Goal: Task Accomplishment & Management: Manage account settings

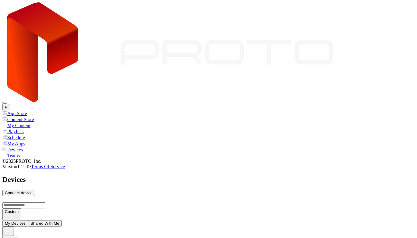
scroll to position [8, 0]
click at [30, 128] on div "Playlists" at bounding box center [208, 131] width 412 height 6
click at [30, 122] on div "My Content" at bounding box center [208, 125] width 412 height 6
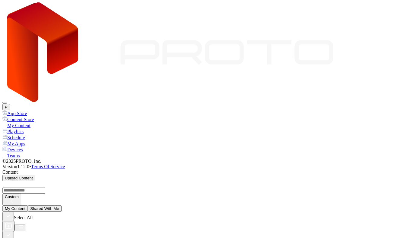
scroll to position [32, 0]
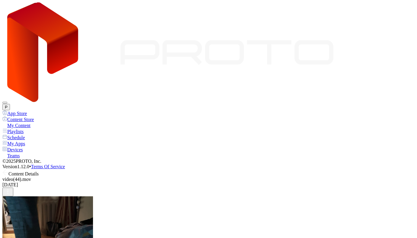
click at [8, 169] on icon at bounding box center [5, 172] width 6 height 6
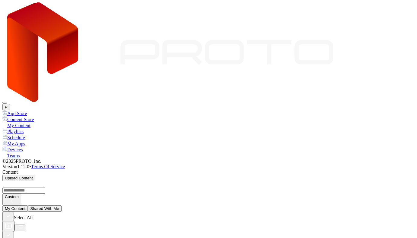
scroll to position [32, 0]
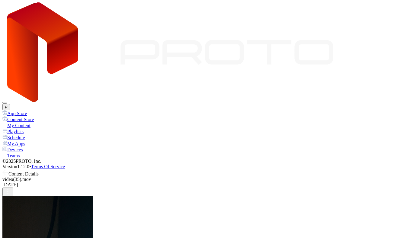
click at [8, 169] on icon at bounding box center [5, 172] width 6 height 6
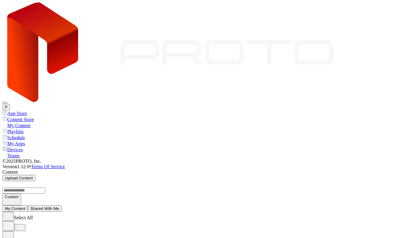
scroll to position [32, 0]
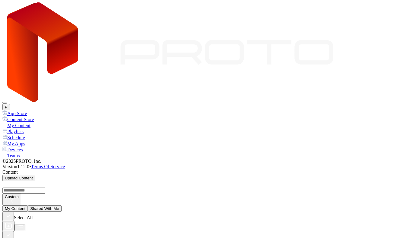
scroll to position [0, 0]
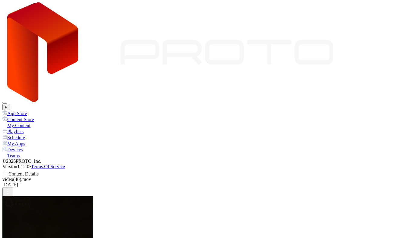
click at [8, 169] on icon at bounding box center [5, 172] width 6 height 6
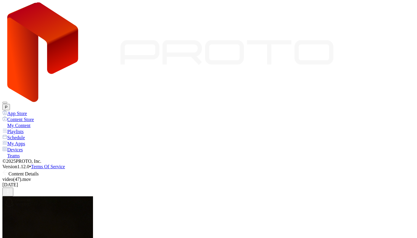
click at [8, 172] on icon at bounding box center [5, 172] width 5 height 0
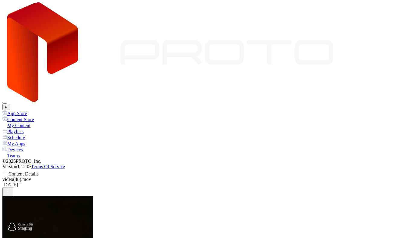
click at [8, 169] on icon at bounding box center [5, 172] width 6 height 6
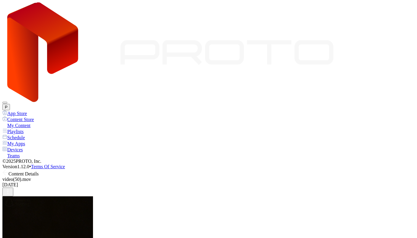
click at [8, 169] on icon at bounding box center [5, 172] width 6 height 6
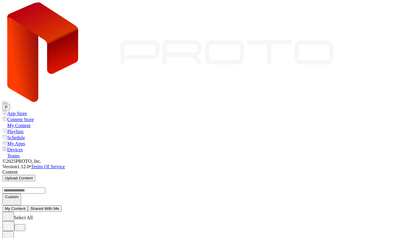
click at [11, 232] on icon "button" at bounding box center [8, 235] width 7 height 7
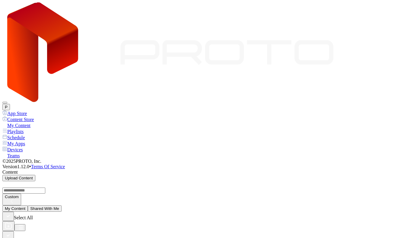
click at [10, 104] on button "P" at bounding box center [6, 107] width 8 height 6
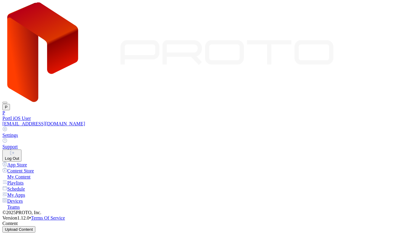
click at [21, 149] on button "Log Out" at bounding box center [11, 155] width 19 height 12
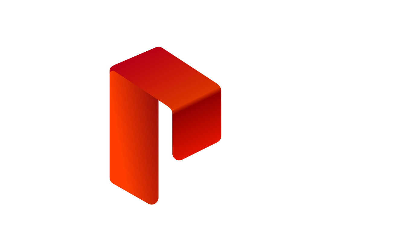
type input "**********"
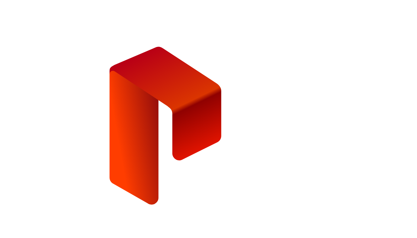
paste input "**********"
type input "**********"
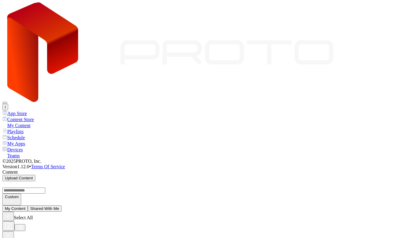
click at [8, 104] on button "i" at bounding box center [5, 107] width 6 height 6
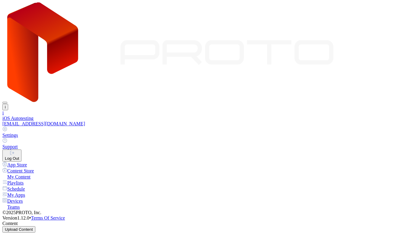
click at [21, 149] on button "Log Out" at bounding box center [11, 155] width 19 height 12
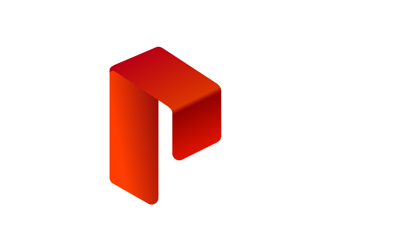
type input "**********"
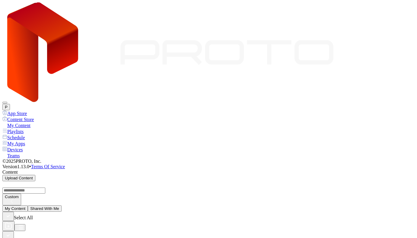
scroll to position [57, 0]
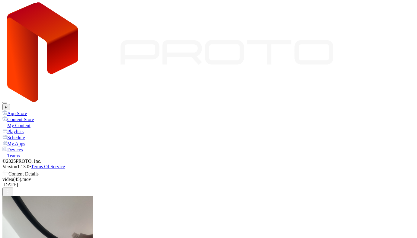
click at [8, 169] on icon at bounding box center [5, 172] width 6 height 6
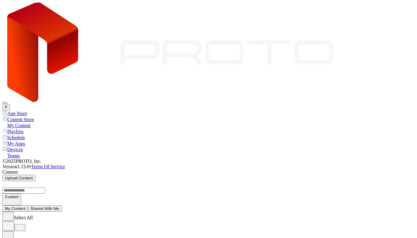
scroll to position [57, 0]
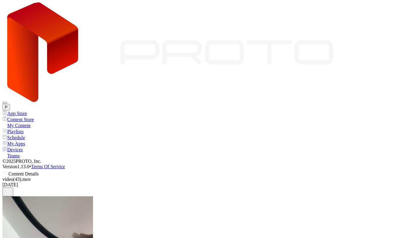
click at [81, 169] on div "Content Details" at bounding box center [208, 172] width 412 height 7
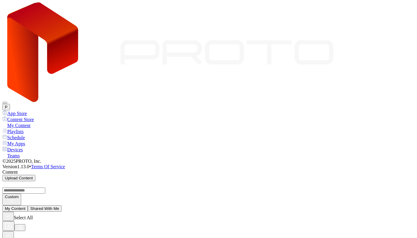
scroll to position [57, 0]
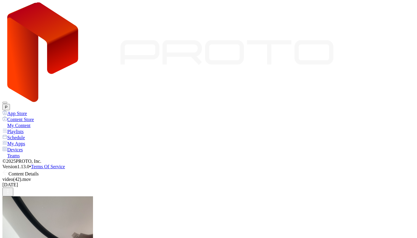
click at [5, 170] on icon at bounding box center [4, 172] width 2 height 5
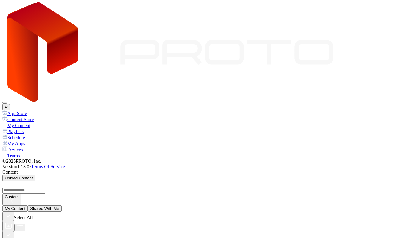
scroll to position [57, 0]
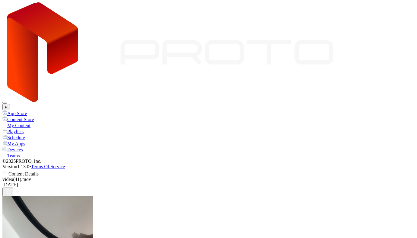
click at [5, 170] on icon at bounding box center [4, 172] width 2 height 5
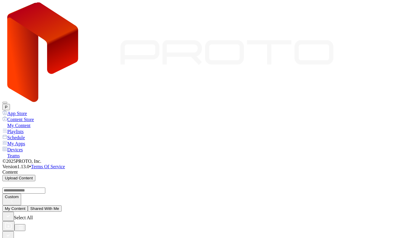
scroll to position [57, 0]
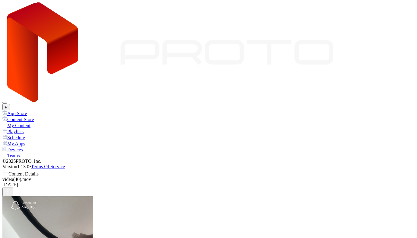
click at [8, 169] on icon at bounding box center [5, 172] width 6 height 6
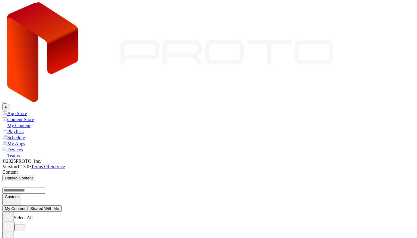
scroll to position [57, 0]
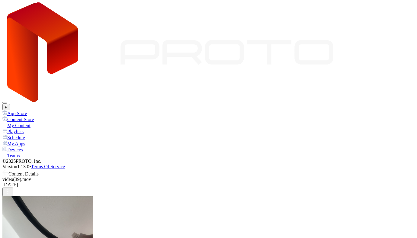
click at [8, 169] on icon at bounding box center [5, 172] width 6 height 6
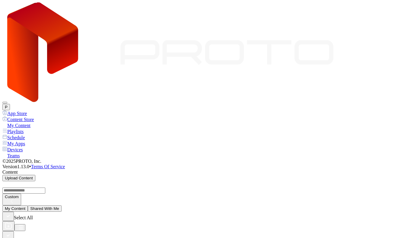
scroll to position [57, 0]
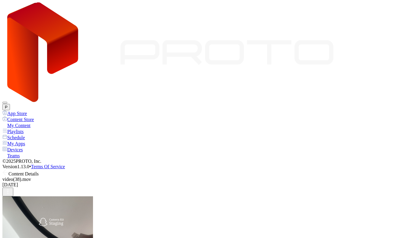
click at [8, 169] on icon at bounding box center [5, 172] width 6 height 6
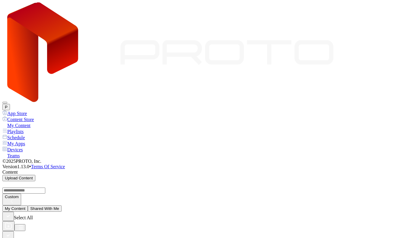
scroll to position [344, 0]
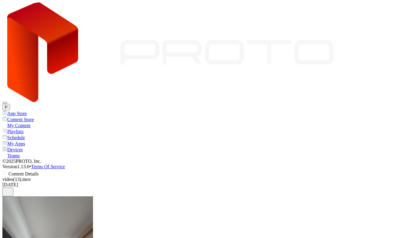
click at [8, 171] on span at bounding box center [5, 173] width 6 height 5
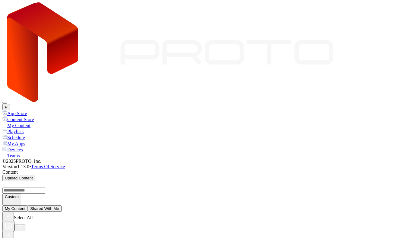
click at [13, 146] on div "Devices" at bounding box center [208, 149] width 412 height 6
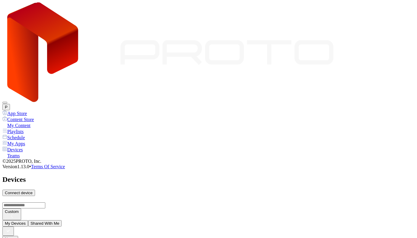
scroll to position [8, 0]
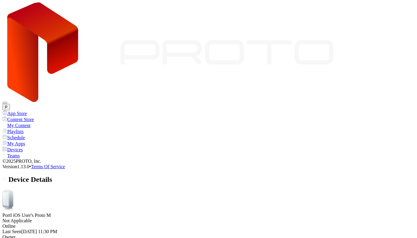
click at [5, 176] on icon at bounding box center [4, 178] width 2 height 5
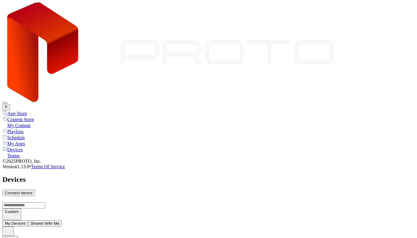
scroll to position [8, 0]
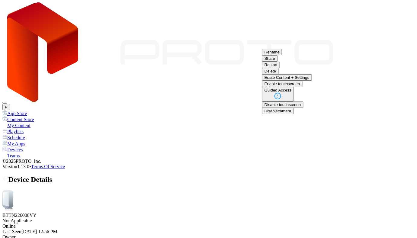
click at [280, 68] on button "Restart" at bounding box center [271, 65] width 18 height 6
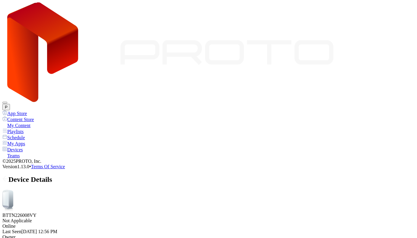
click at [30, 122] on div "My Content" at bounding box center [208, 125] width 412 height 6
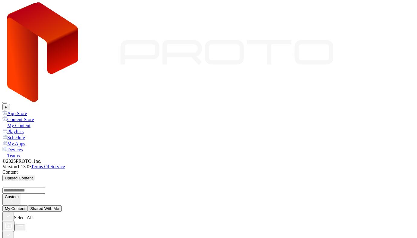
click at [23, 128] on div "Playlists" at bounding box center [208, 131] width 412 height 6
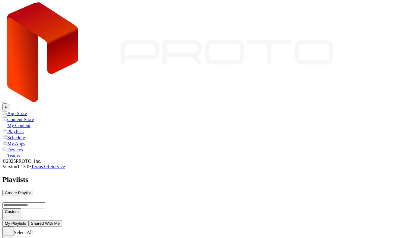
click at [29, 146] on div "Devices" at bounding box center [208, 149] width 412 height 6
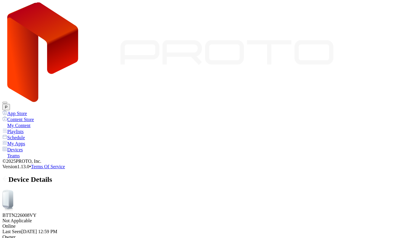
click at [10, 104] on button "P" at bounding box center [6, 107] width 8 height 6
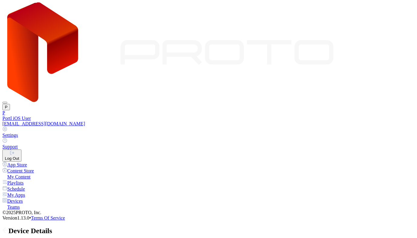
click at [19, 156] on div "Log Out" at bounding box center [12, 158] width 14 height 5
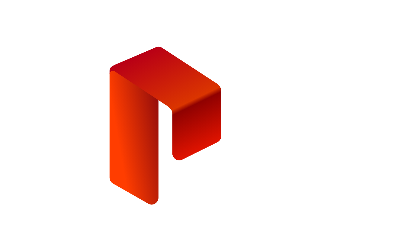
type input "**********"
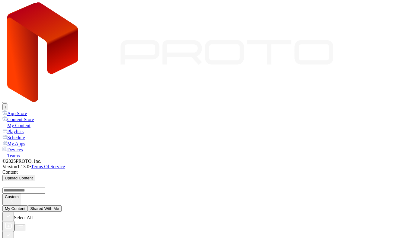
click at [21, 146] on div "Devices" at bounding box center [208, 149] width 412 height 6
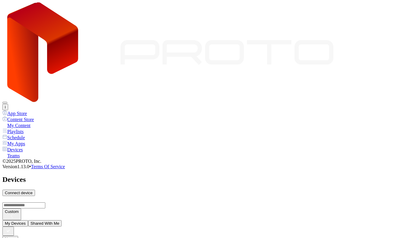
click at [14, 122] on div "My Content" at bounding box center [208, 125] width 412 height 6
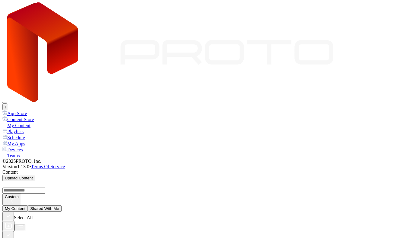
click at [11, 232] on icon "button" at bounding box center [8, 235] width 7 height 7
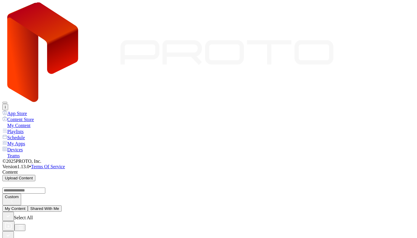
click at [27, 128] on div "Playlists" at bounding box center [208, 131] width 412 height 6
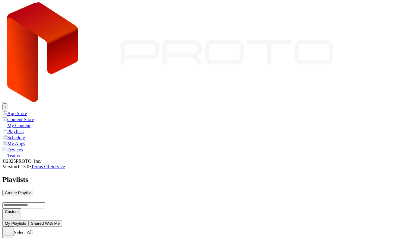
click at [8, 104] on button "i" at bounding box center [5, 107] width 6 height 6
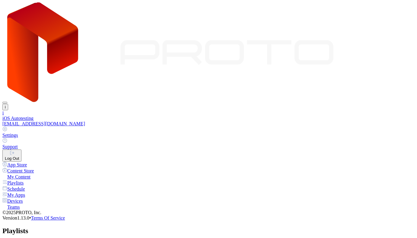
click at [21, 149] on button "Log Out" at bounding box center [11, 155] width 19 height 12
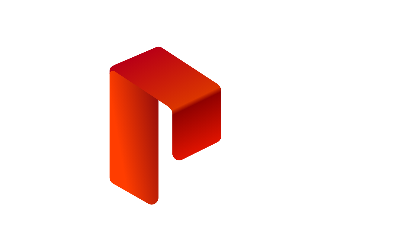
type input "*"
type input "**********"
